Goal: Transaction & Acquisition: Purchase product/service

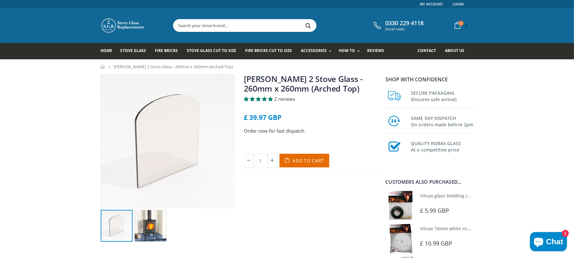
drag, startPoint x: 242, startPoint y: 76, endPoint x: 371, endPoint y: 88, distance: 129.0
click at [371, 88] on div "[PERSON_NAME] 2 Stove Glass - 260mm x 260mm (Arched Top) 2 reviews £ 39.97 GBP …" at bounding box center [310, 158] width 143 height 168
copy link "[PERSON_NAME] 2 Stove Glass - 260mm x 260mm (Arched Top)"
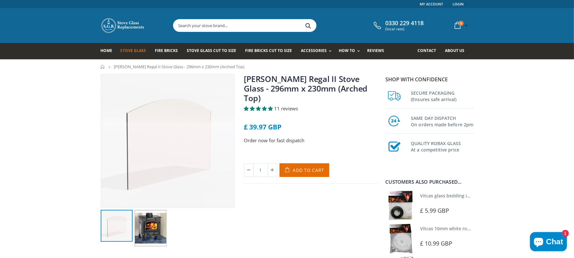
click at [141, 50] on span "Stove Glass" at bounding box center [132, 50] width 25 height 5
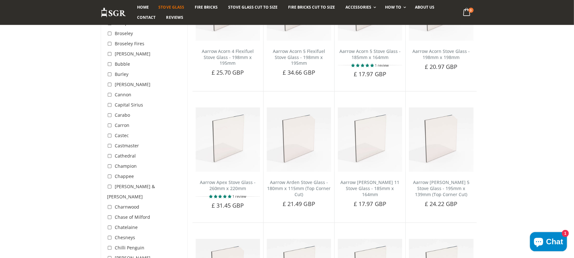
scroll to position [340, 0]
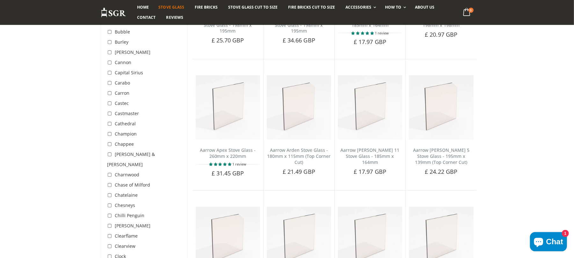
click at [108, 223] on input "checkbox" at bounding box center [110, 226] width 6 height 6
checkbox input "true"
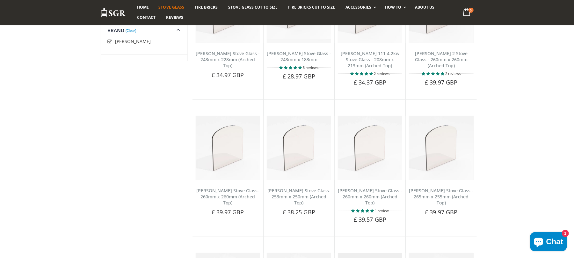
scroll to position [119, 0]
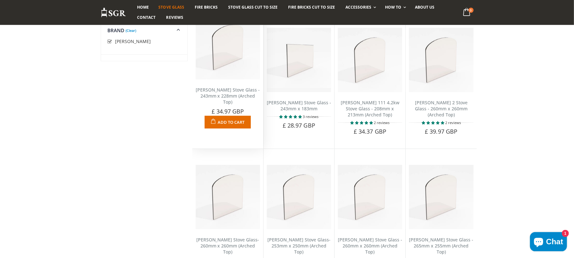
click at [229, 99] on link "[PERSON_NAME] Stove Glass - 243mm x 228mm (Arched Top)" at bounding box center [228, 96] width 64 height 18
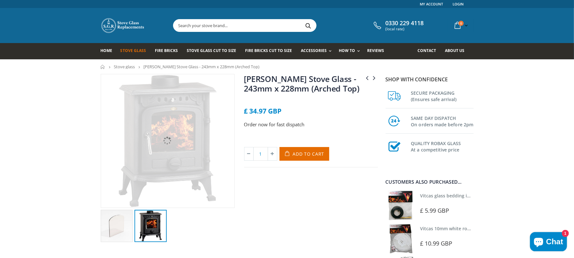
click at [160, 222] on img at bounding box center [150, 226] width 32 height 32
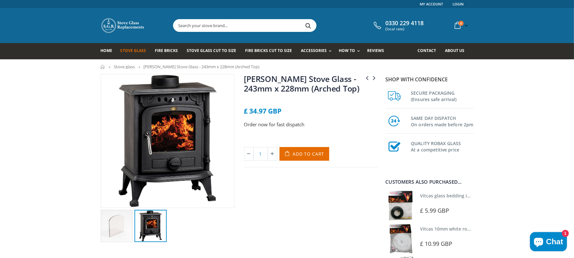
click at [171, 158] on img at bounding box center [167, 140] width 133 height 133
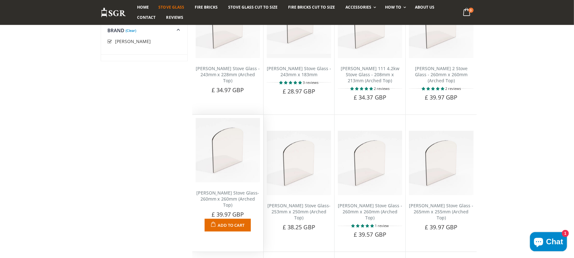
scroll to position [162, 0]
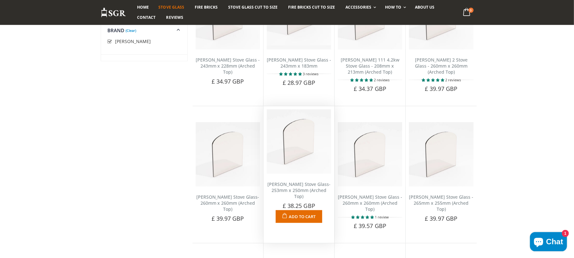
click at [299, 191] on link "Clarke Chelsea Stove Glass- 253mm x 250mm (Arched Top)" at bounding box center [298, 190] width 63 height 18
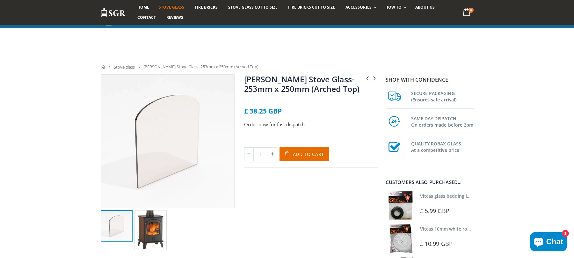
scroll to position [127, 0]
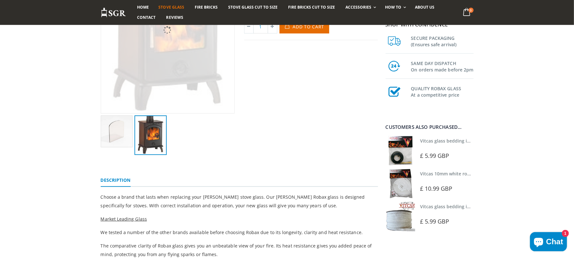
click at [145, 115] on img at bounding box center [150, 135] width 32 height 40
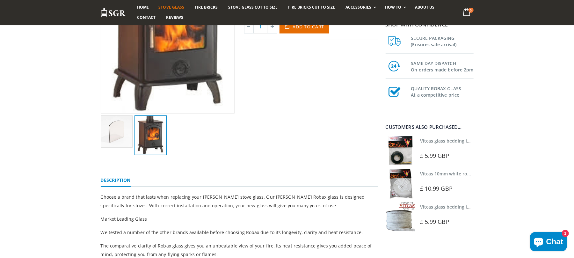
scroll to position [42, 0]
